Goal: Transaction & Acquisition: Purchase product/service

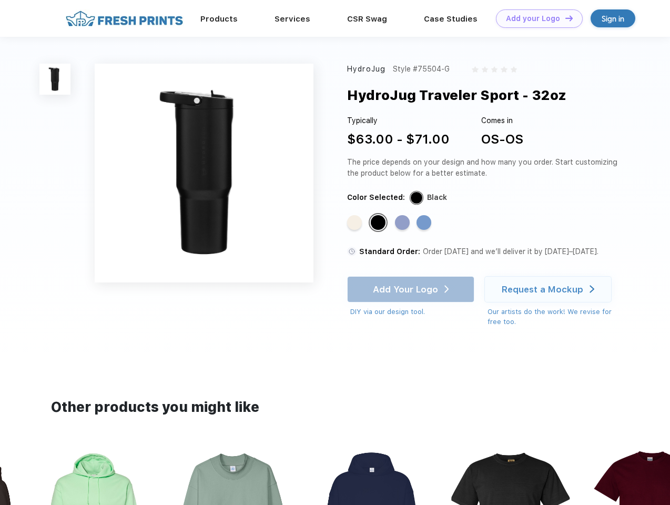
click at [535, 18] on link "Add your Logo Design Tool" at bounding box center [539, 18] width 87 height 18
click at [0, 0] on div "Design Tool" at bounding box center [0, 0] width 0 height 0
click at [564, 18] on link "Add your Logo Design Tool" at bounding box center [539, 18] width 87 height 18
click at [55, 79] on img at bounding box center [54, 79] width 31 height 31
click at [355, 223] on div "Standard Color" at bounding box center [354, 222] width 15 height 15
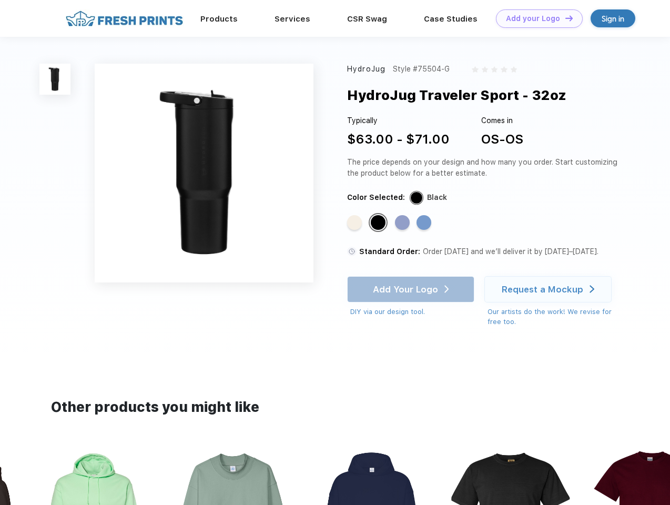
click at [379, 223] on div "Standard Color" at bounding box center [378, 222] width 15 height 15
click at [403, 223] on div "Standard Color" at bounding box center [402, 222] width 15 height 15
click at [425, 223] on div "Standard Color" at bounding box center [423, 222] width 15 height 15
click at [412, 289] on div "Add Your Logo DIY via our design tool. Ah shoot! This product isn't up in our d…" at bounding box center [410, 296] width 127 height 41
click at [549, 289] on div "Request a Mockup" at bounding box center [542, 289] width 81 height 11
